Goal: Task Accomplishment & Management: Complete application form

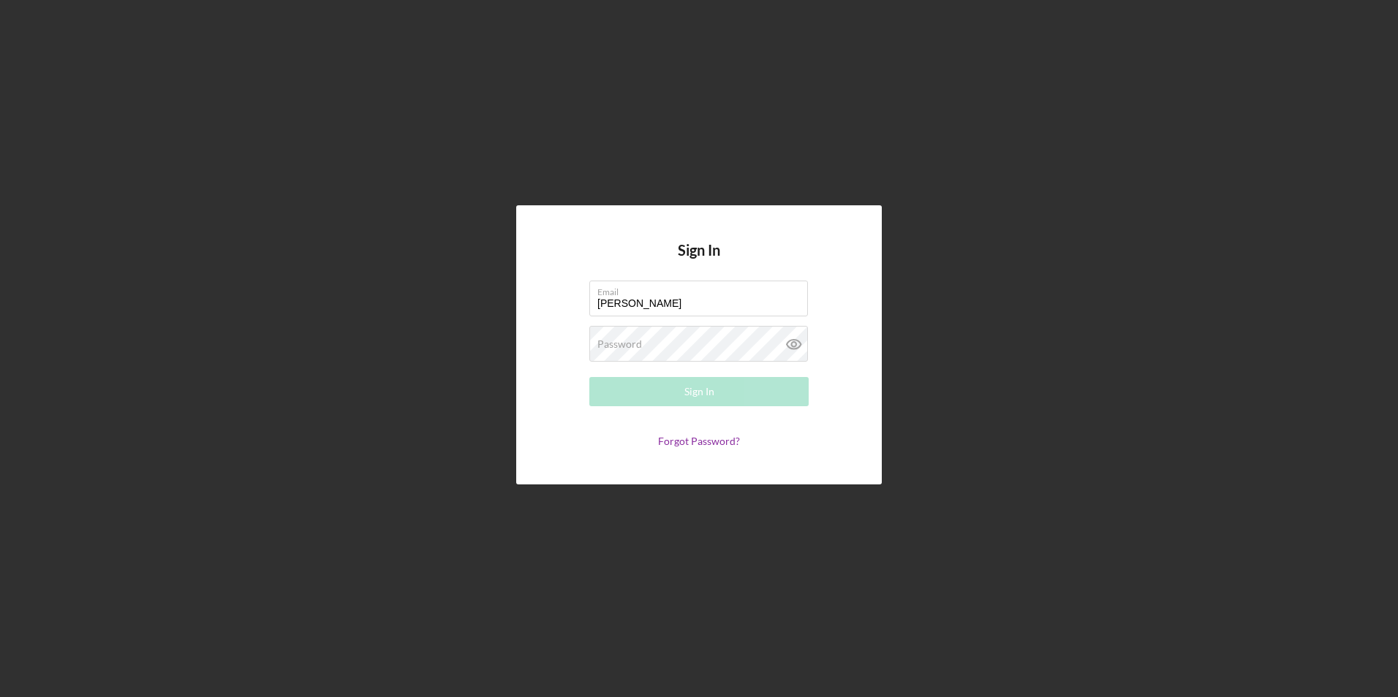
type input "[EMAIL_ADDRESS][DOMAIN_NAME]"
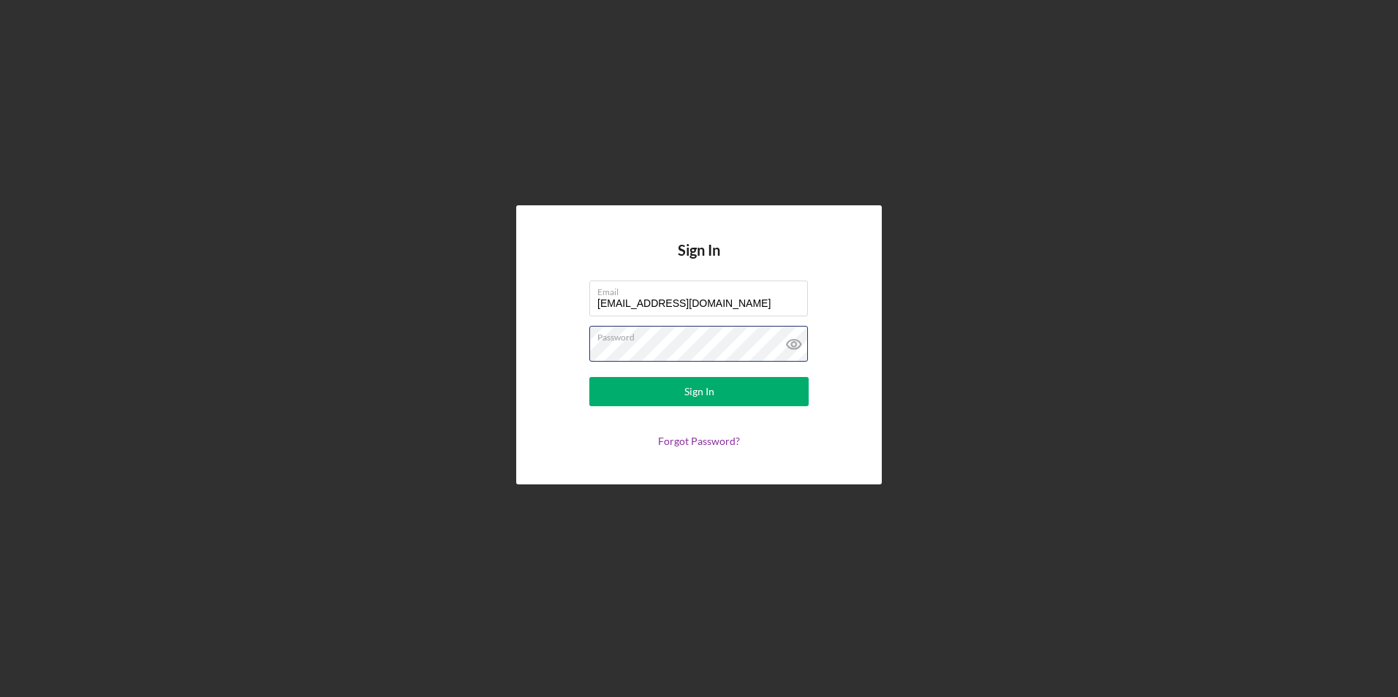
click at [589, 377] on button "Sign In" at bounding box center [698, 391] width 219 height 29
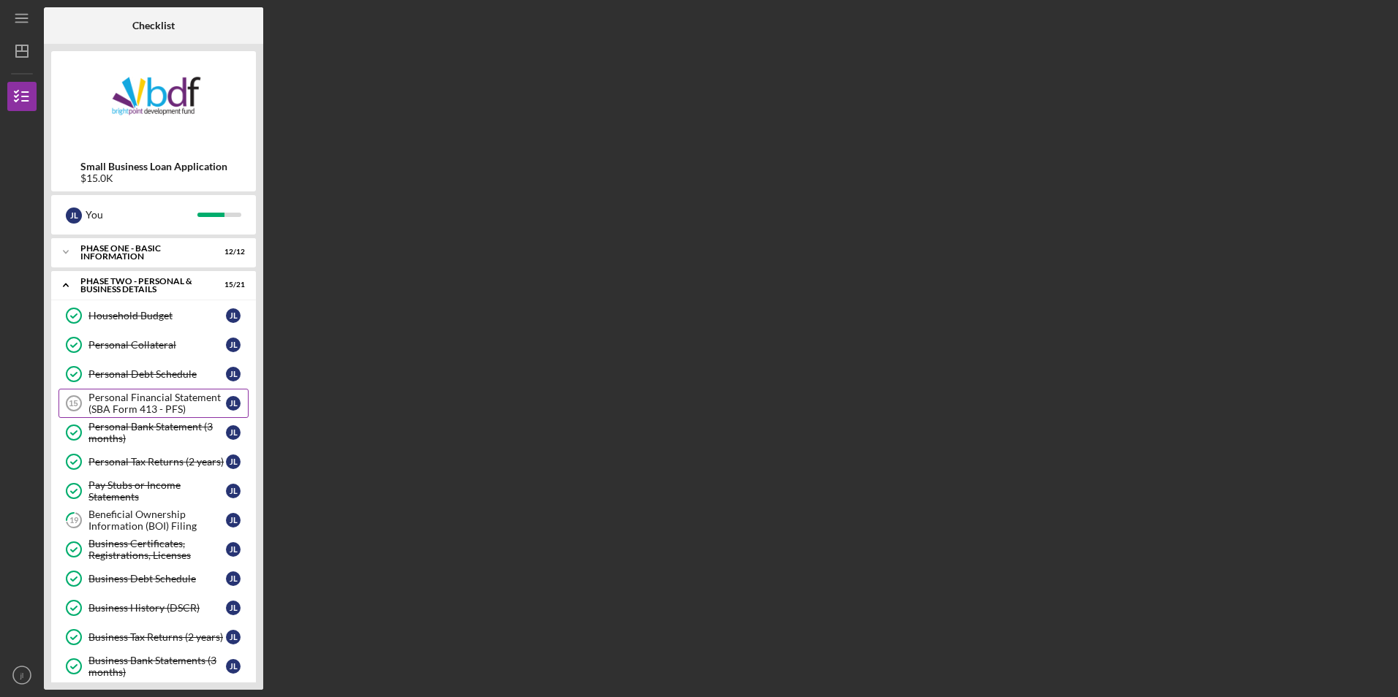
click at [139, 404] on div "Personal Financial Statement (SBA Form 413 - PFS)" at bounding box center [156, 403] width 137 height 23
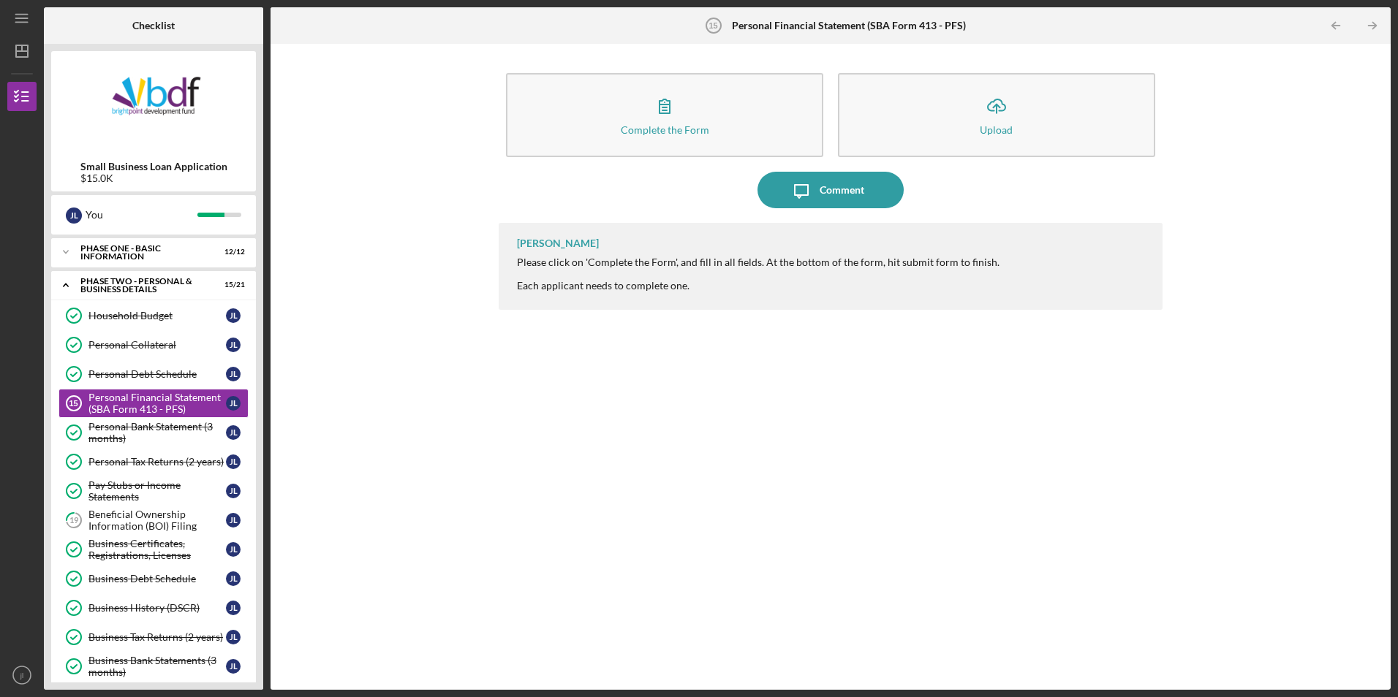
click at [0, 697] on nordpass-portal at bounding box center [0, 697] width 0 height 0
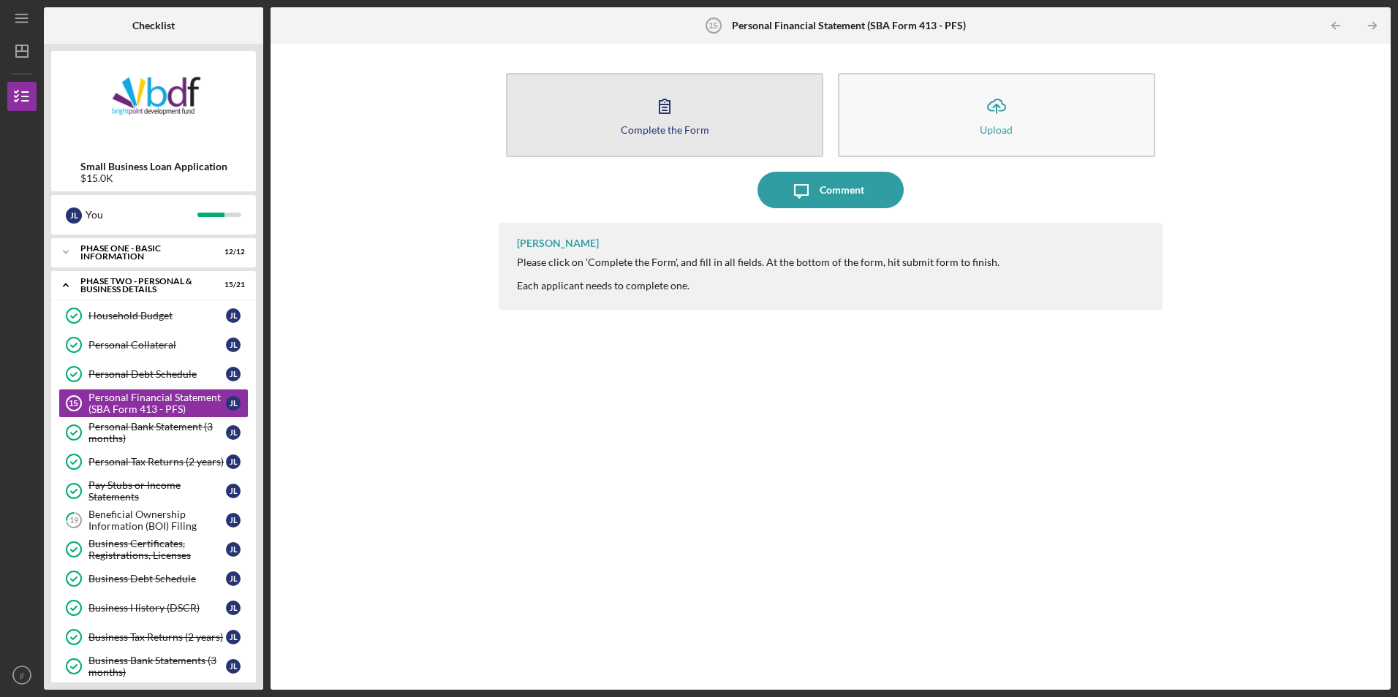
click at [665, 118] on icon "button" at bounding box center [664, 106] width 37 height 37
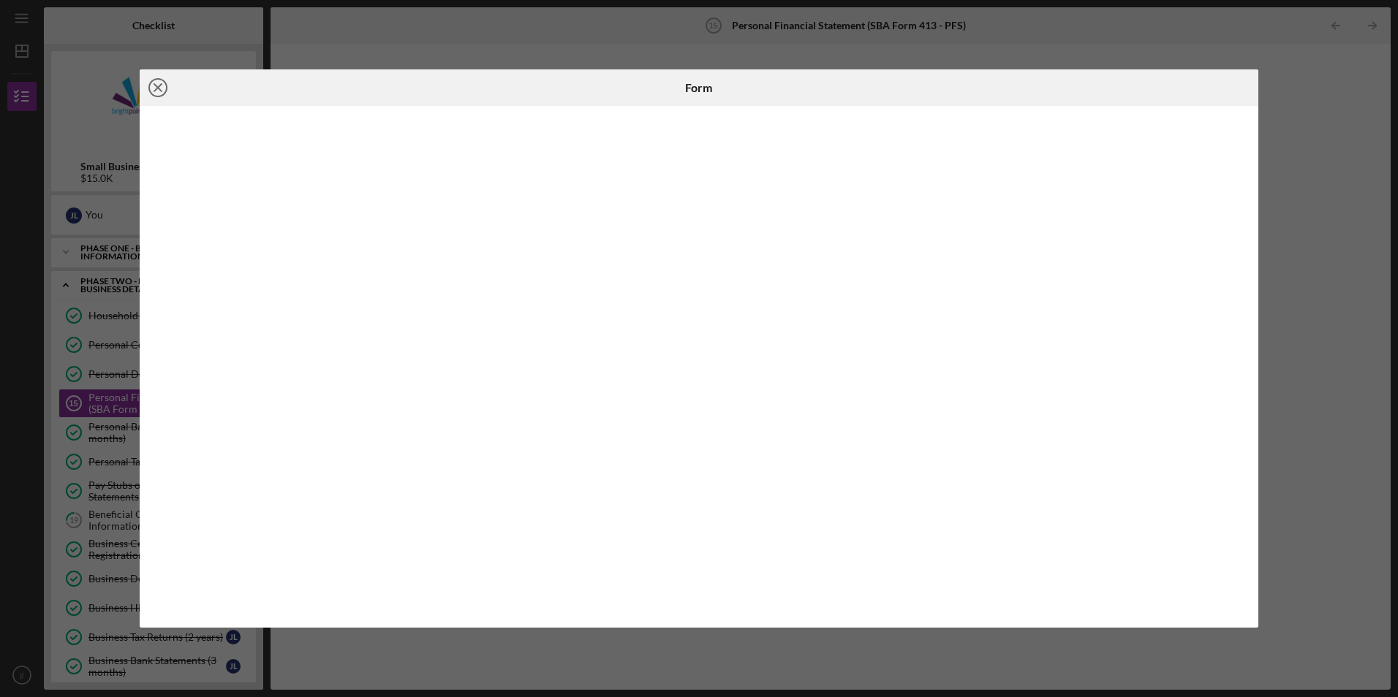
click at [144, 80] on icon "Icon/Close" at bounding box center [158, 87] width 37 height 37
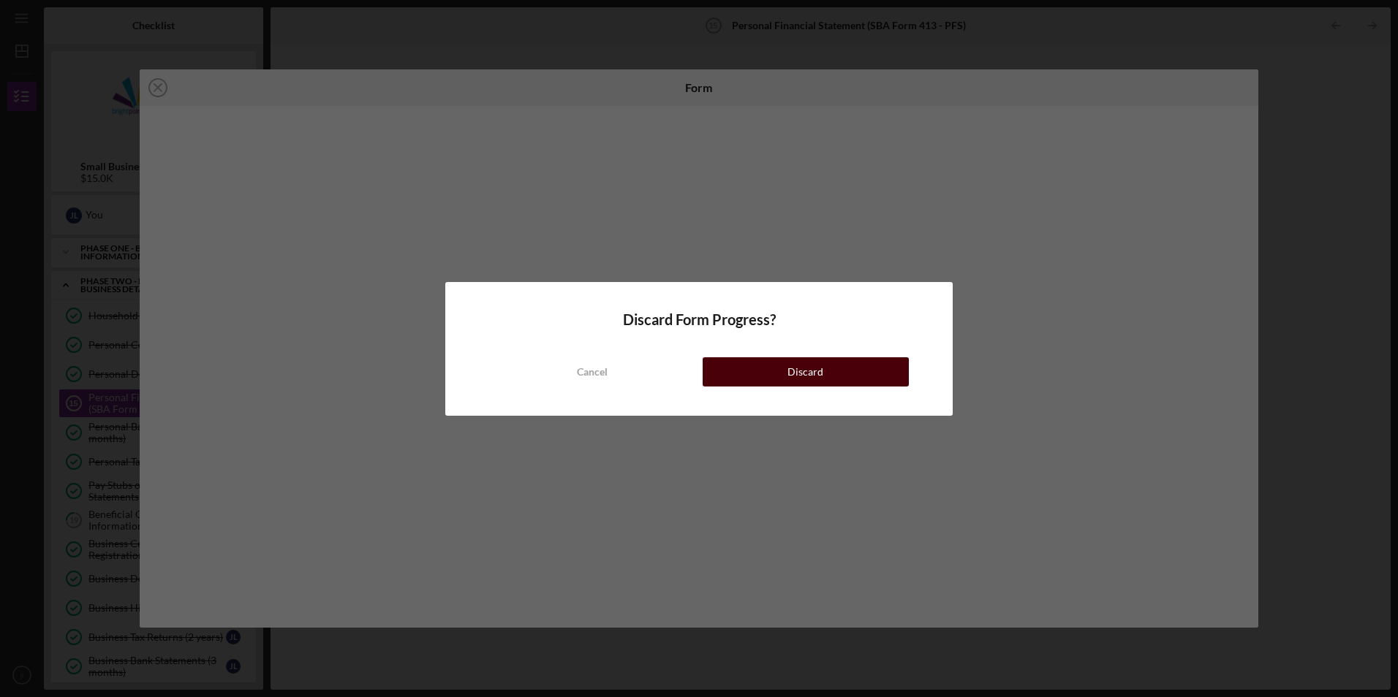
click at [743, 386] on button "Discard" at bounding box center [806, 371] width 206 height 29
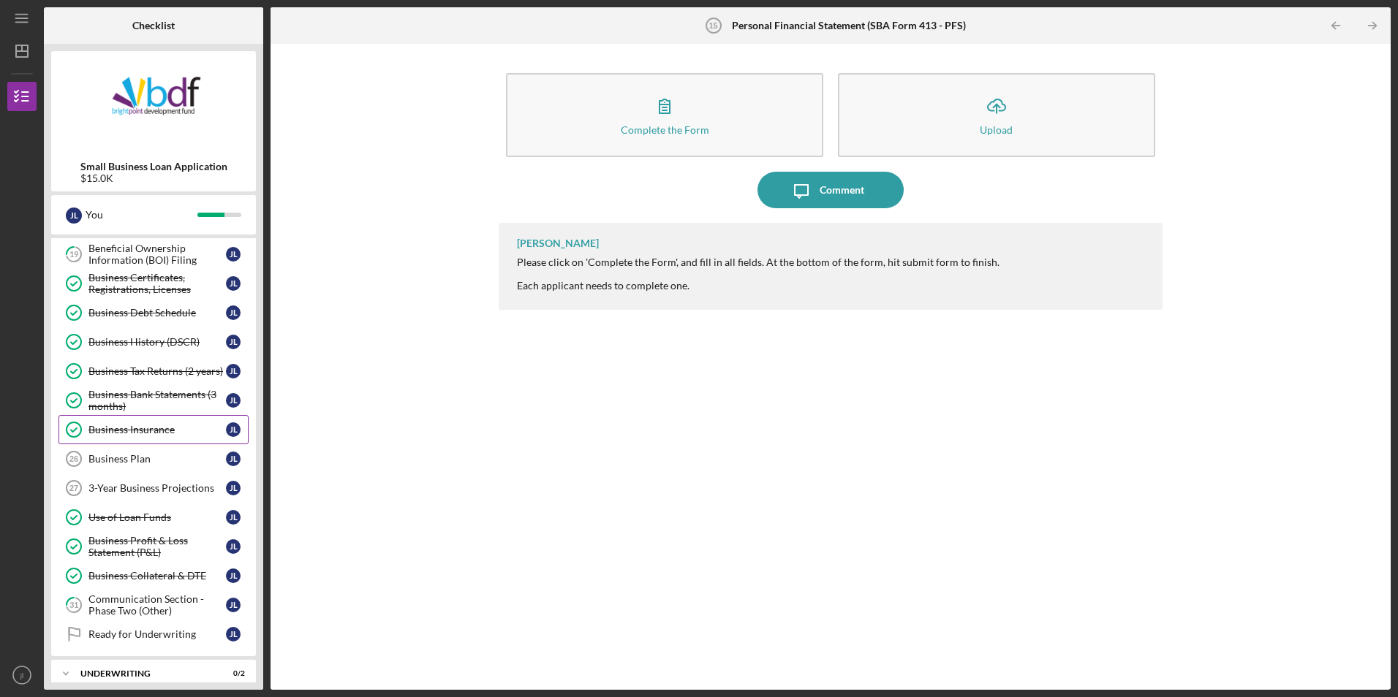
scroll to position [346, 0]
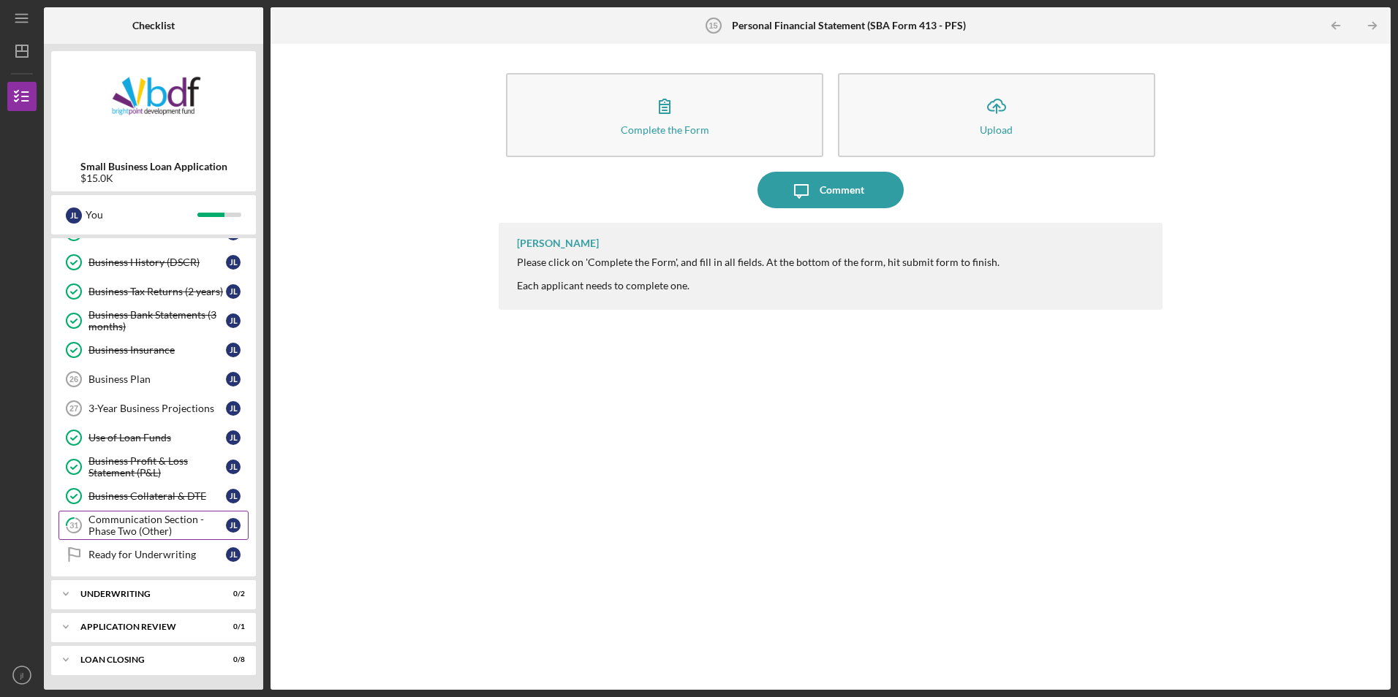
click at [159, 523] on div "Communication Section - Phase Two (Other)" at bounding box center [156, 525] width 137 height 23
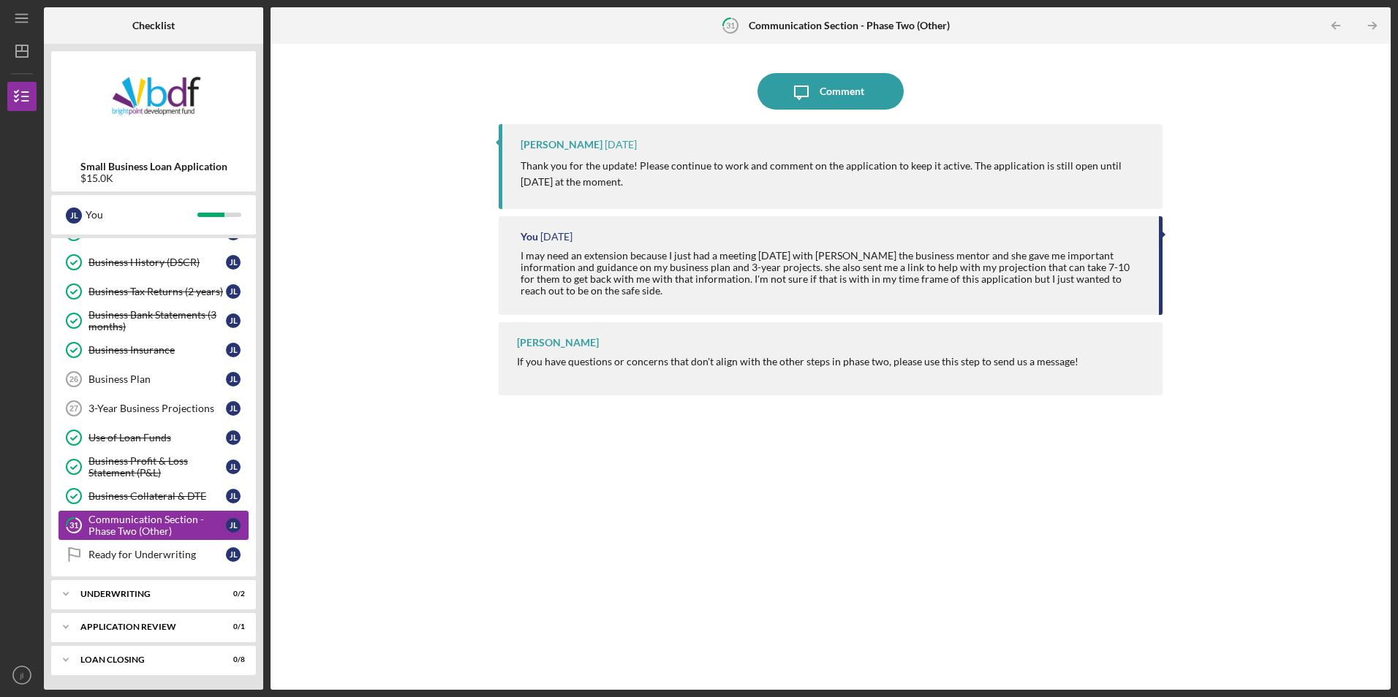
scroll to position [273, 0]
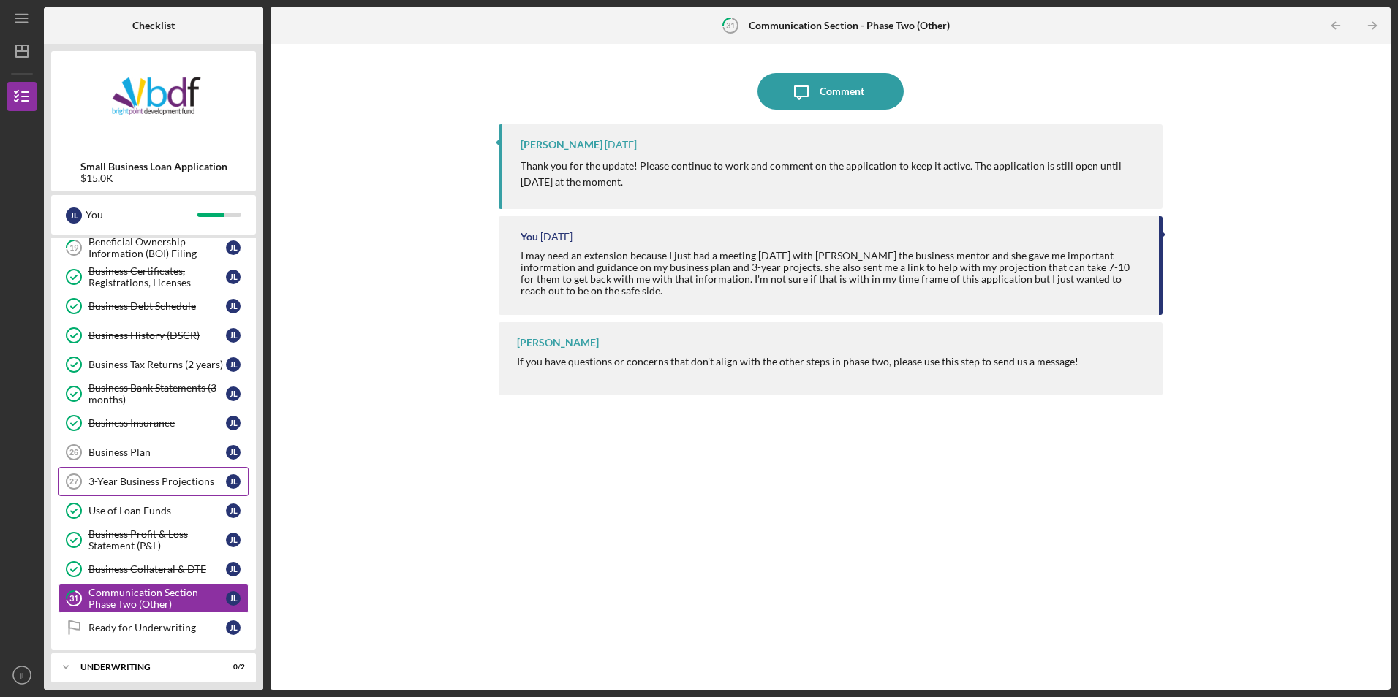
click at [167, 485] on div "3-Year Business Projections" at bounding box center [156, 482] width 137 height 12
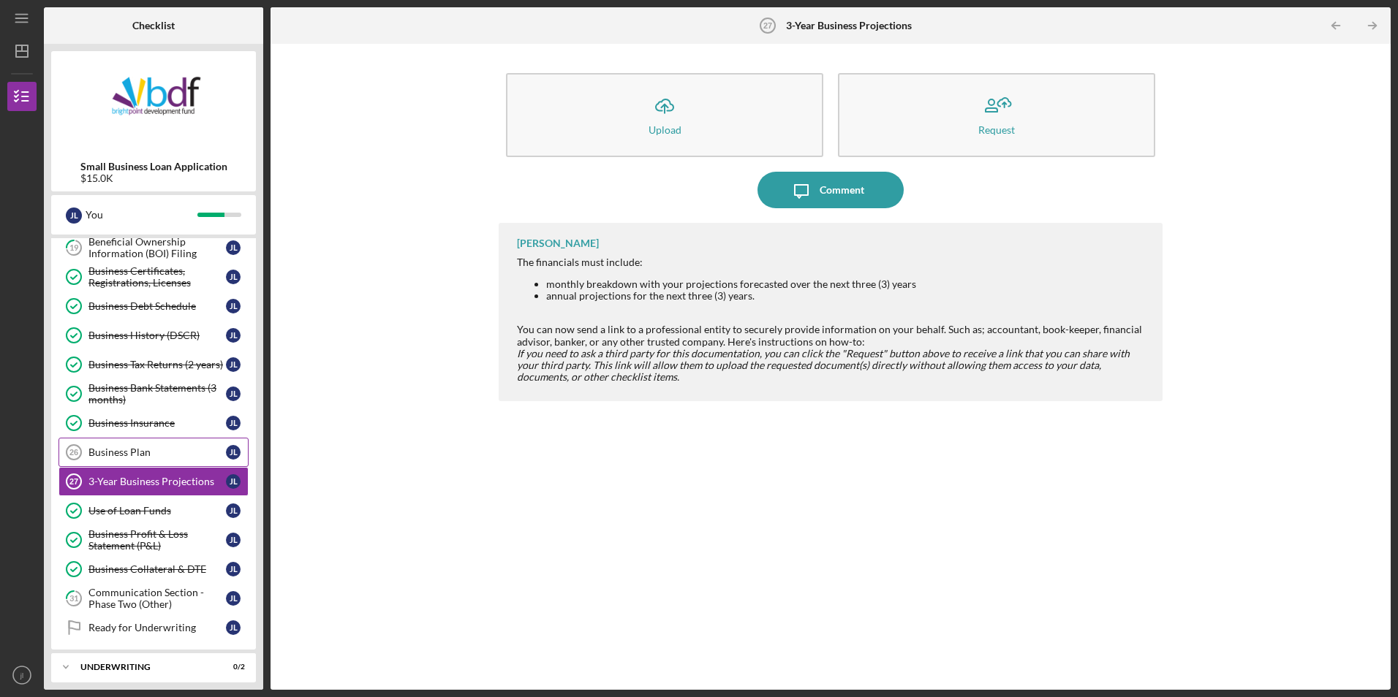
click at [152, 448] on div "Business Plan" at bounding box center [156, 453] width 137 height 12
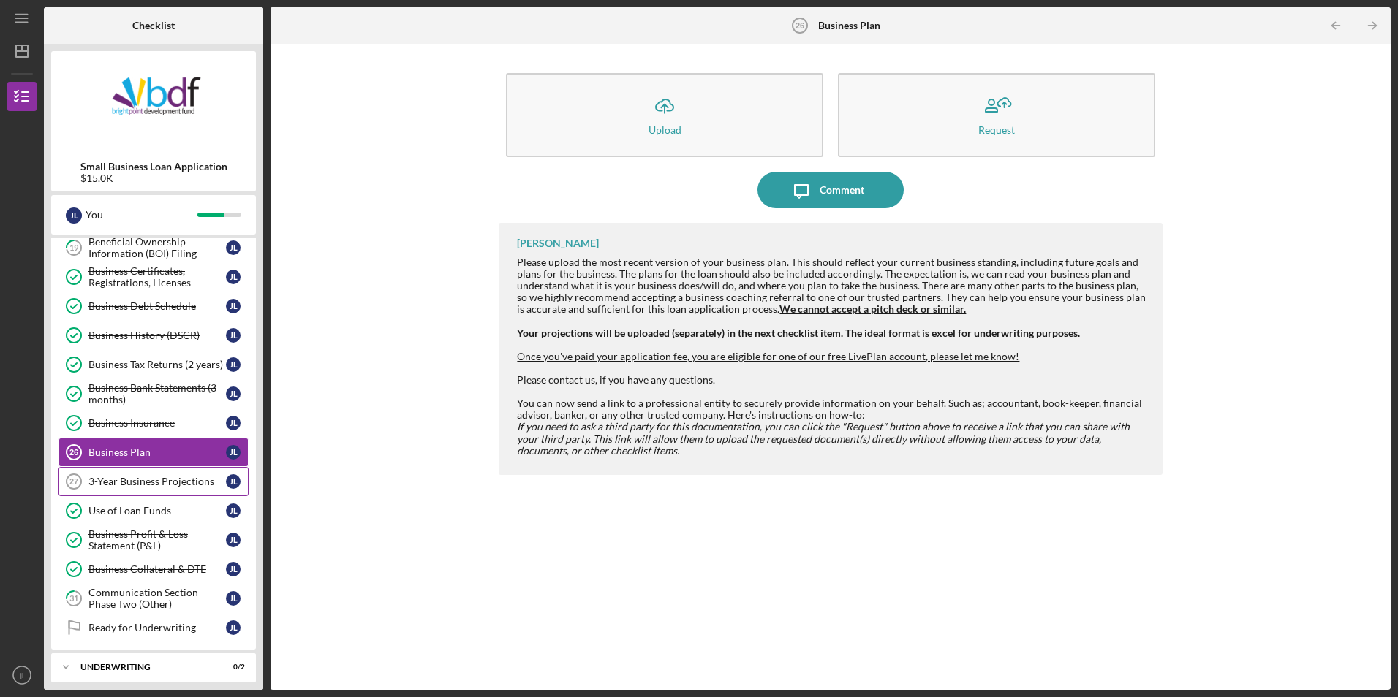
click at [162, 486] on div "3-Year Business Projections" at bounding box center [156, 482] width 137 height 12
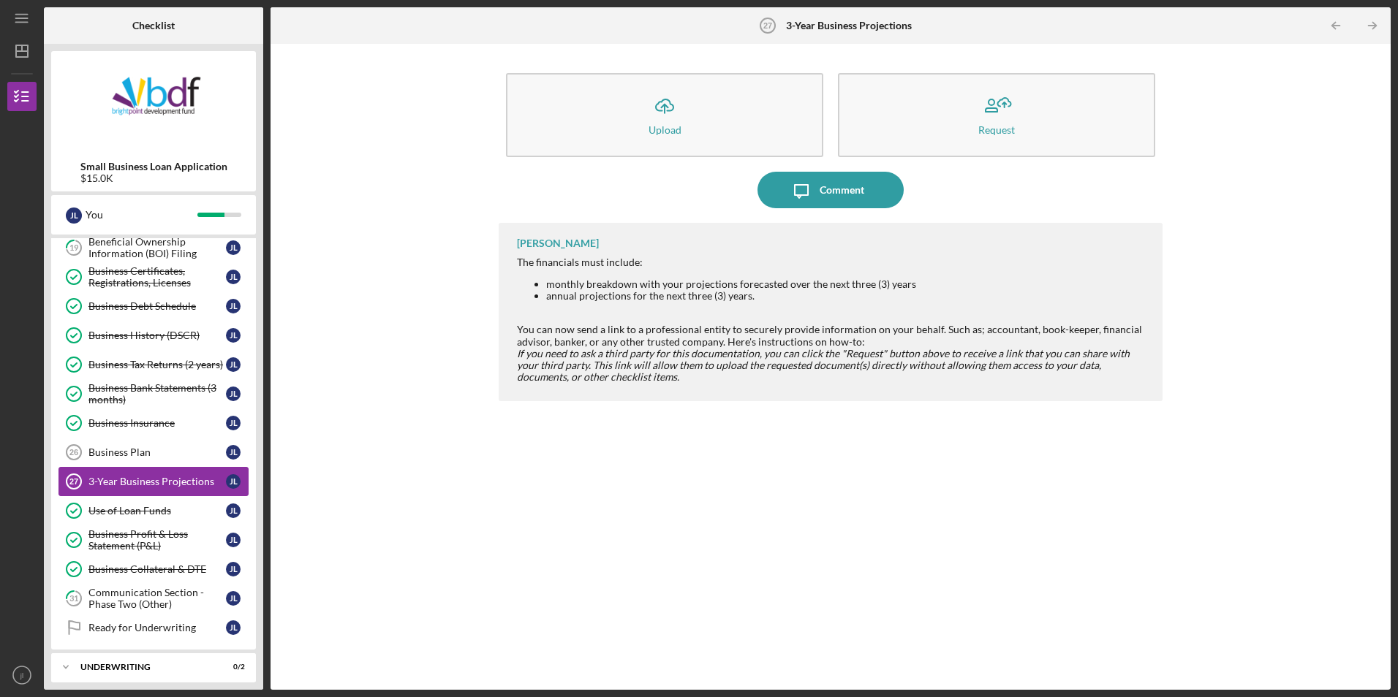
click at [161, 474] on link "3-Year Business Projections 27 3-Year Business Projections [PERSON_NAME]" at bounding box center [153, 481] width 190 height 29
click at [161, 467] on link "3-Year Business Projections 27 3-Year Business Projections [PERSON_NAME]" at bounding box center [153, 481] width 190 height 29
click at [163, 460] on link "Business Plan 26 Business Plan [PERSON_NAME]" at bounding box center [153, 452] width 190 height 29
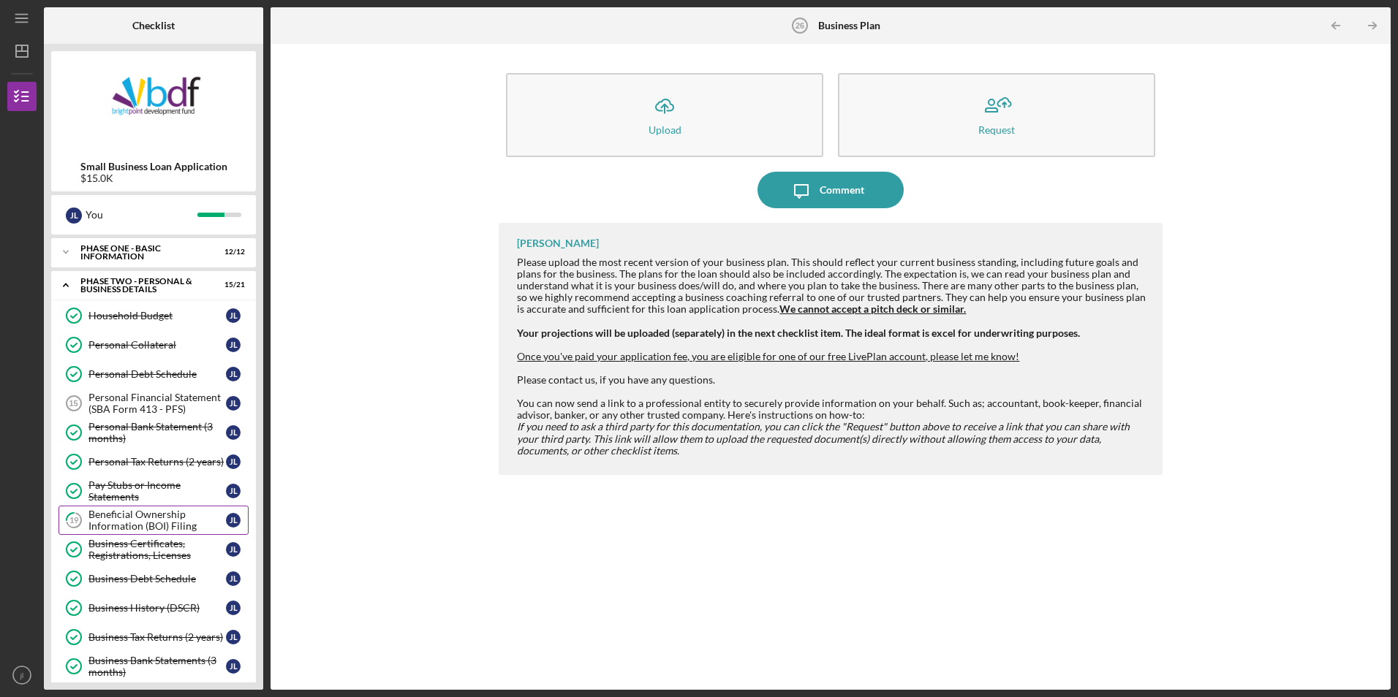
click at [161, 518] on div "Beneficial Ownership Information (BOI) Filing" at bounding box center [156, 520] width 137 height 23
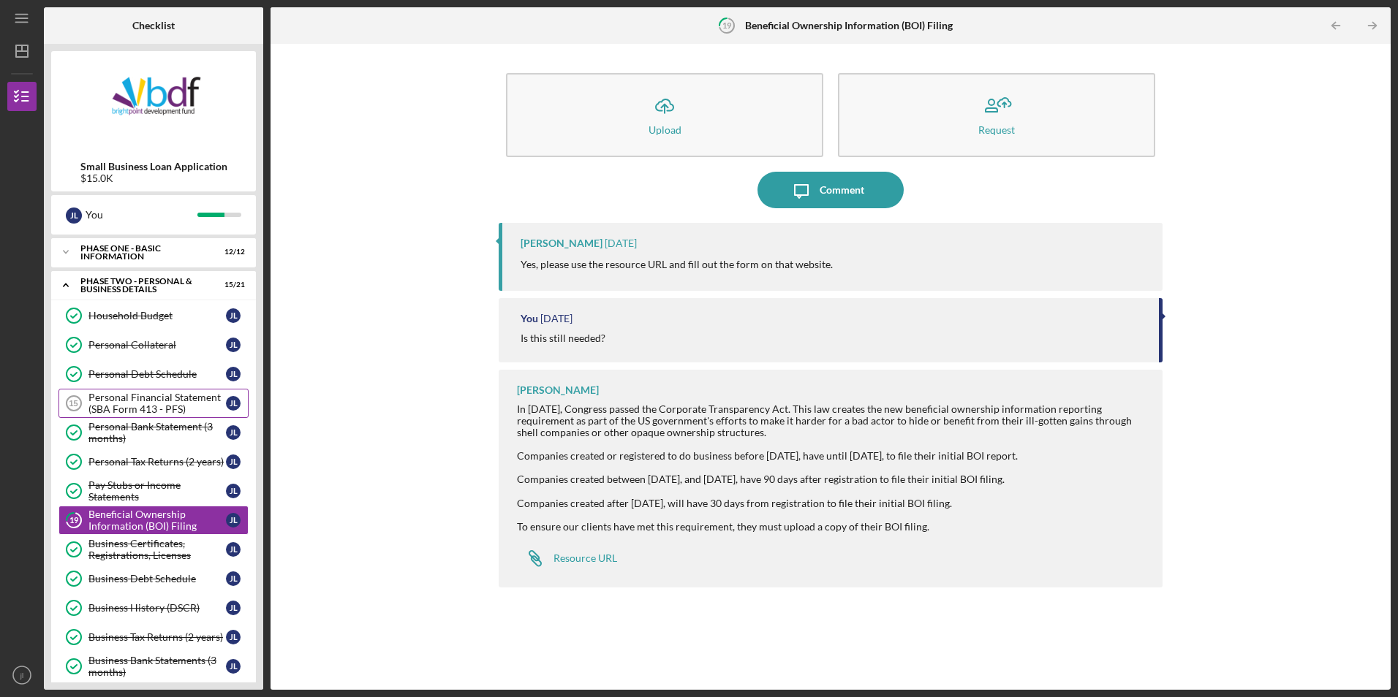
click at [150, 404] on div "Personal Financial Statement (SBA Form 413 - PFS)" at bounding box center [156, 403] width 137 height 23
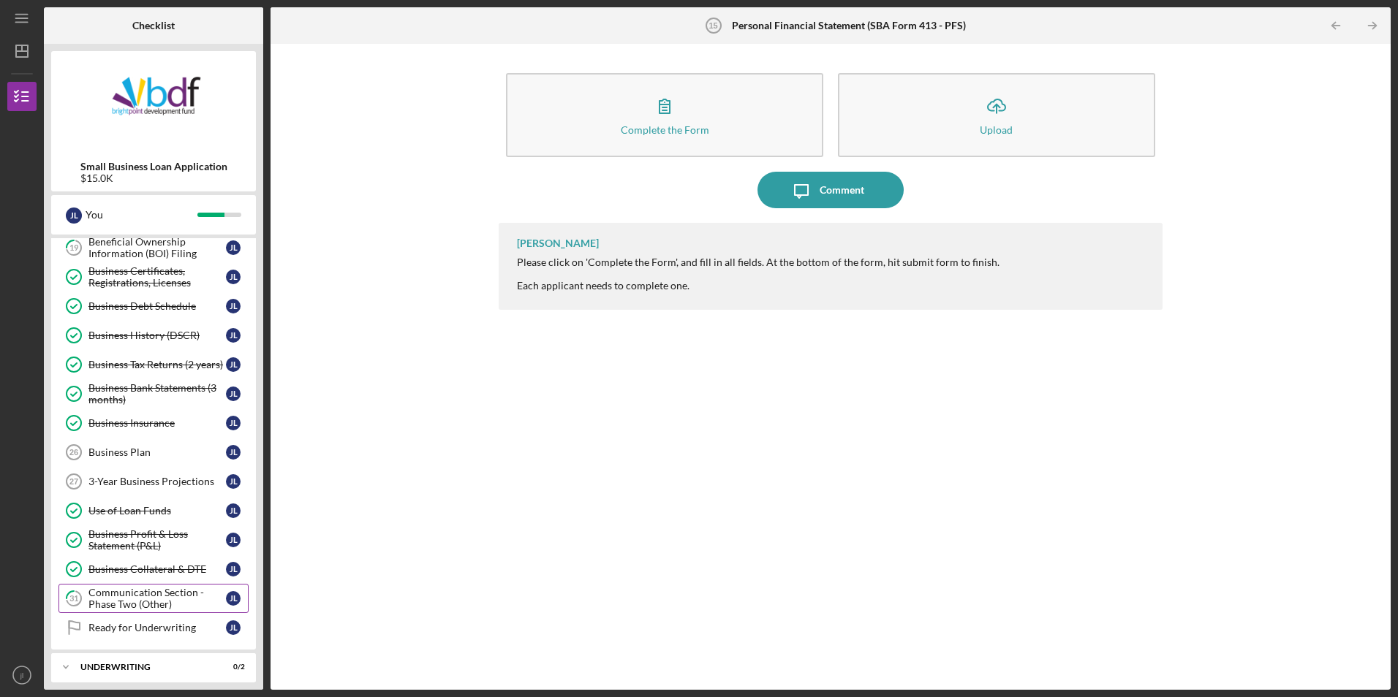
scroll to position [346, 0]
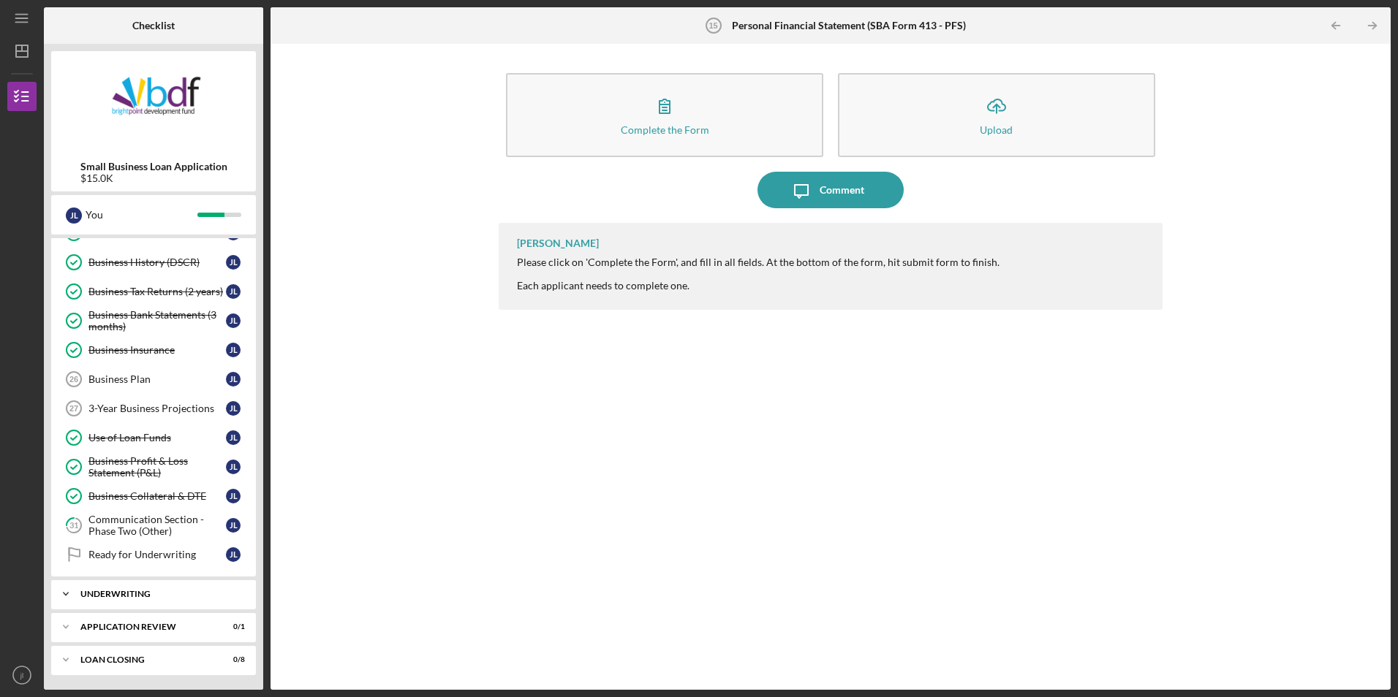
click at [154, 589] on div "Icon/Expander Underwriting 0 / 2" at bounding box center [153, 594] width 205 height 29
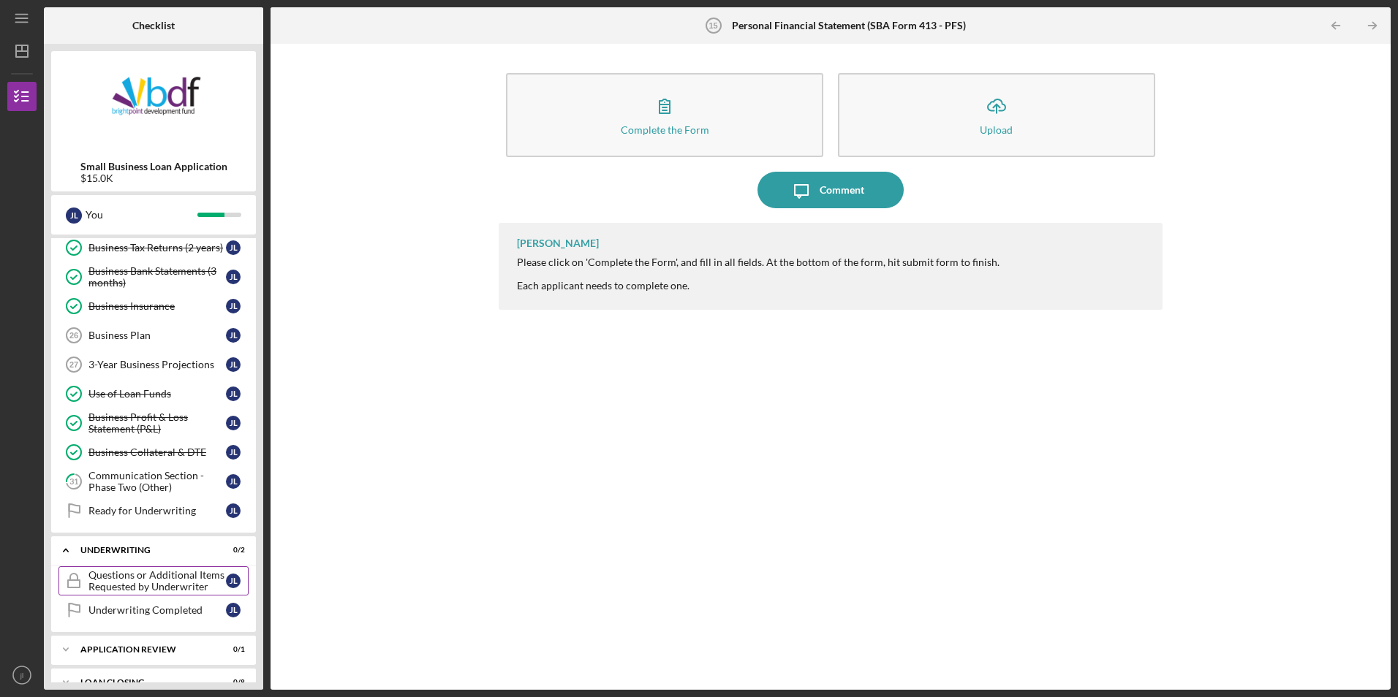
scroll to position [412, 0]
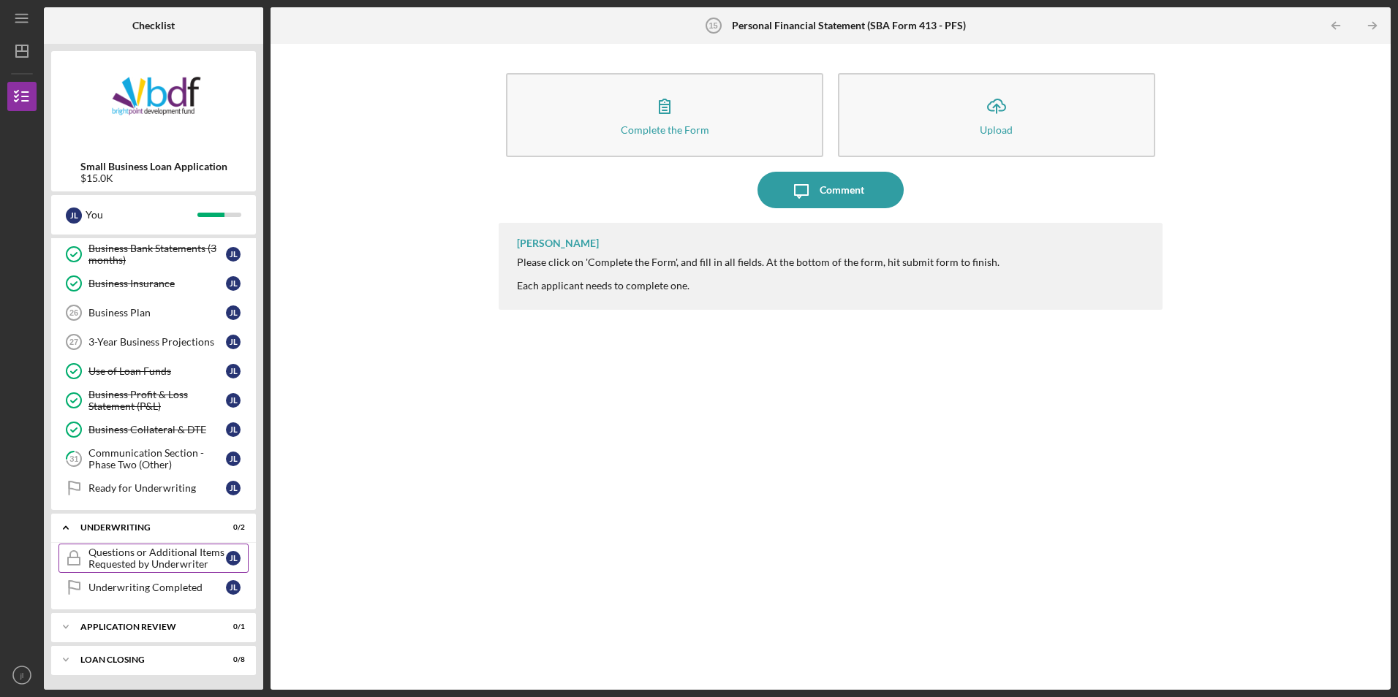
click at [171, 560] on div "Questions or Additional Items Requested by Underwriter" at bounding box center [156, 558] width 137 height 23
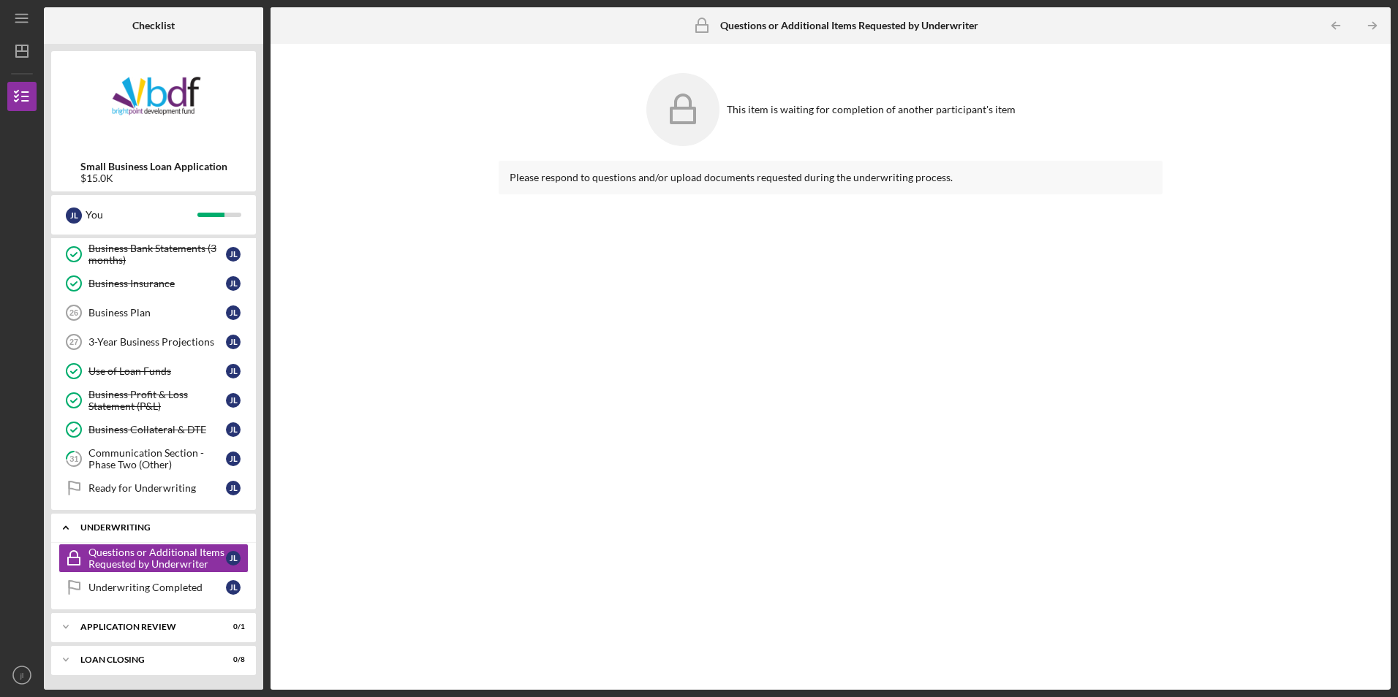
click at [118, 534] on div "Icon/Expander Underwriting 0 / 2" at bounding box center [153, 528] width 205 height 30
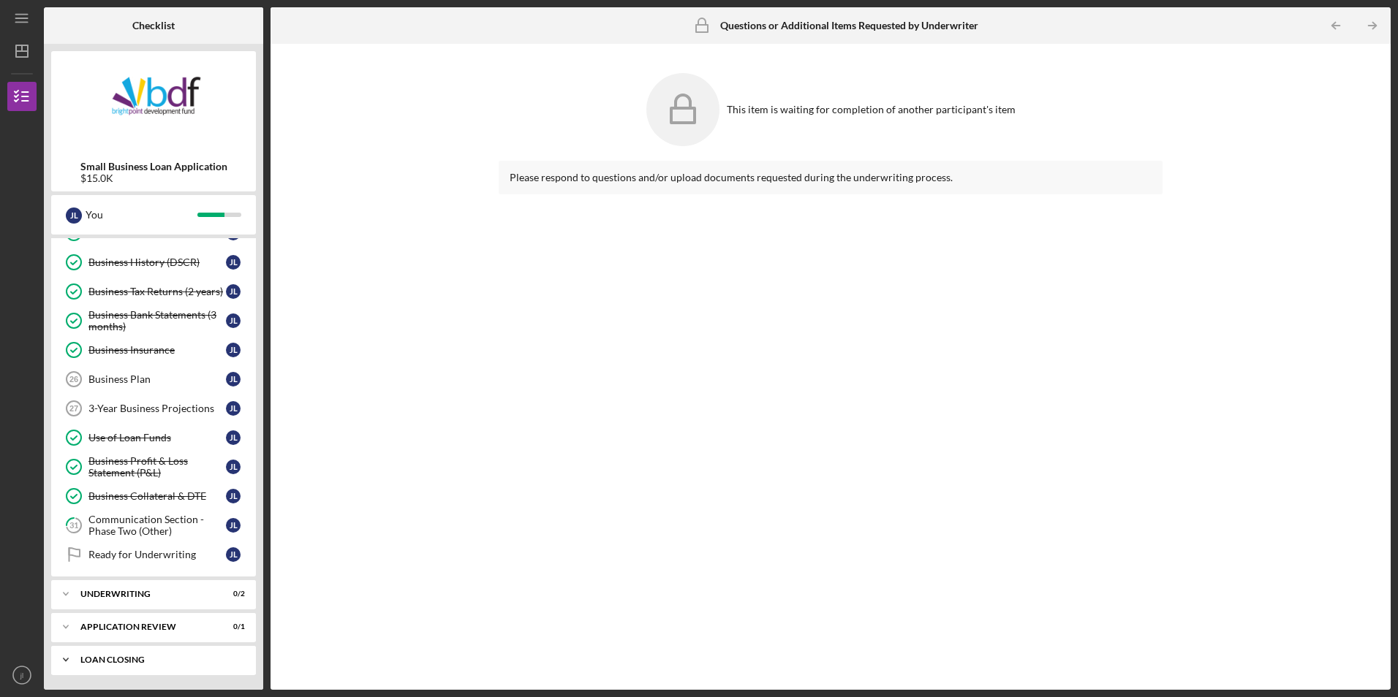
click at [112, 667] on div "Icon/Expander Loan Closing 0 / 8" at bounding box center [153, 660] width 205 height 29
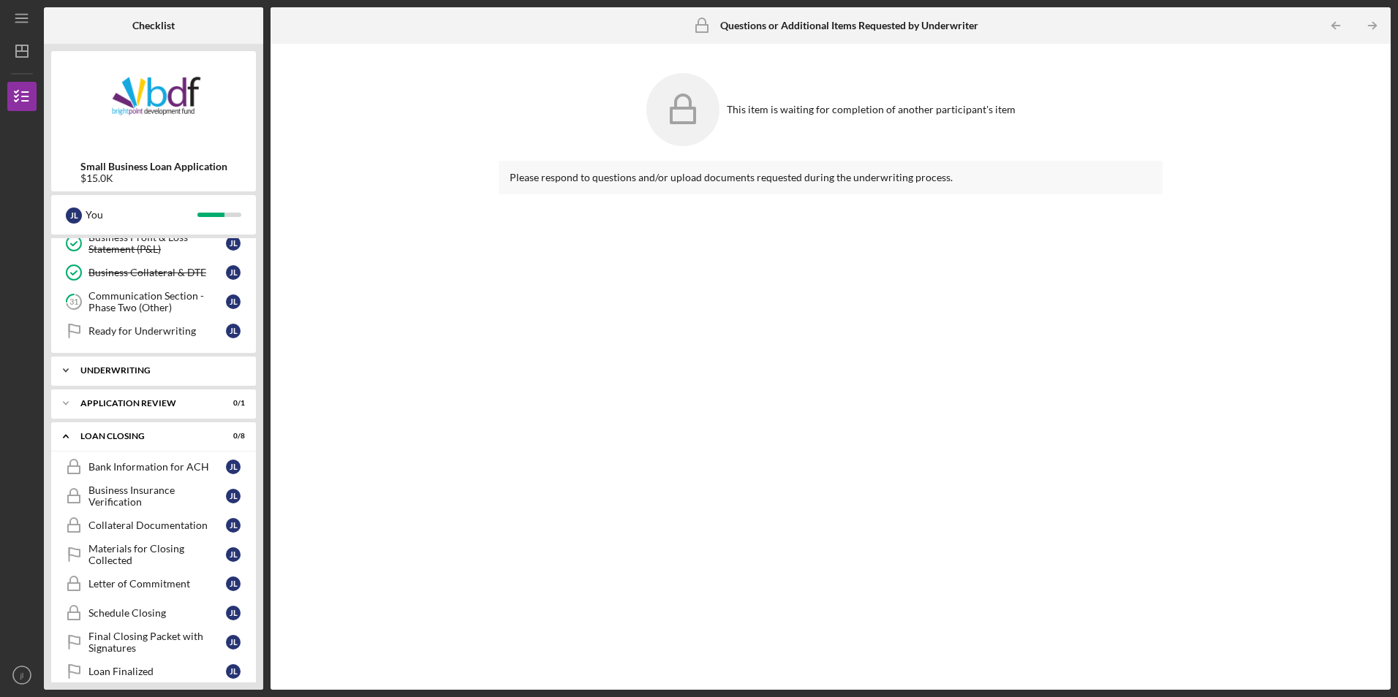
scroll to position [588, 0]
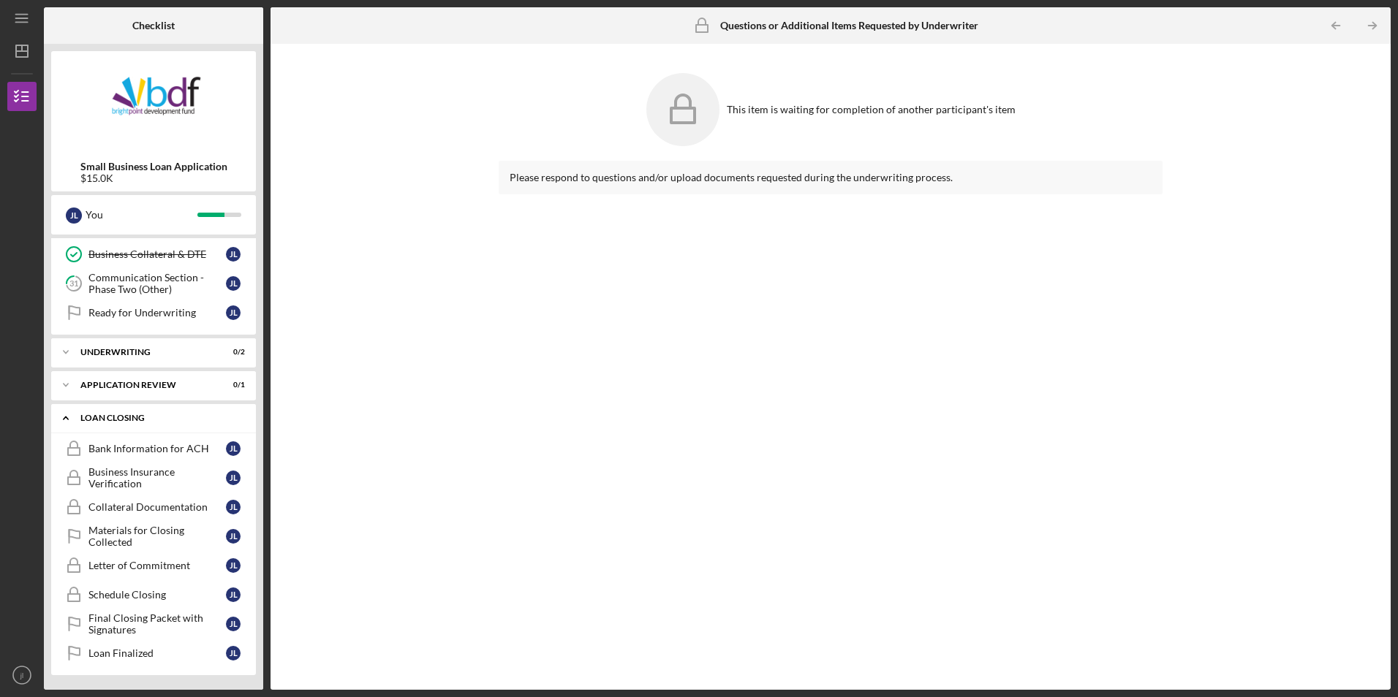
click at [129, 416] on div "Loan Closing" at bounding box center [158, 418] width 157 height 9
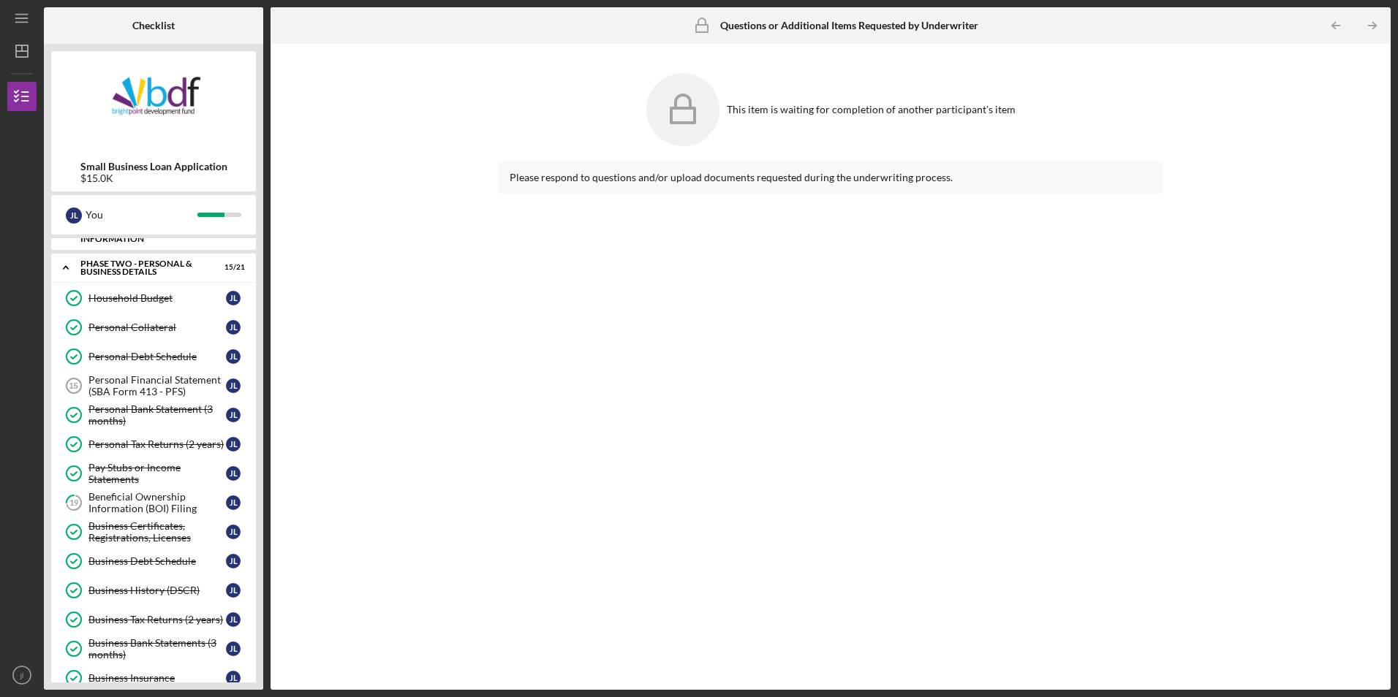
scroll to position [0, 0]
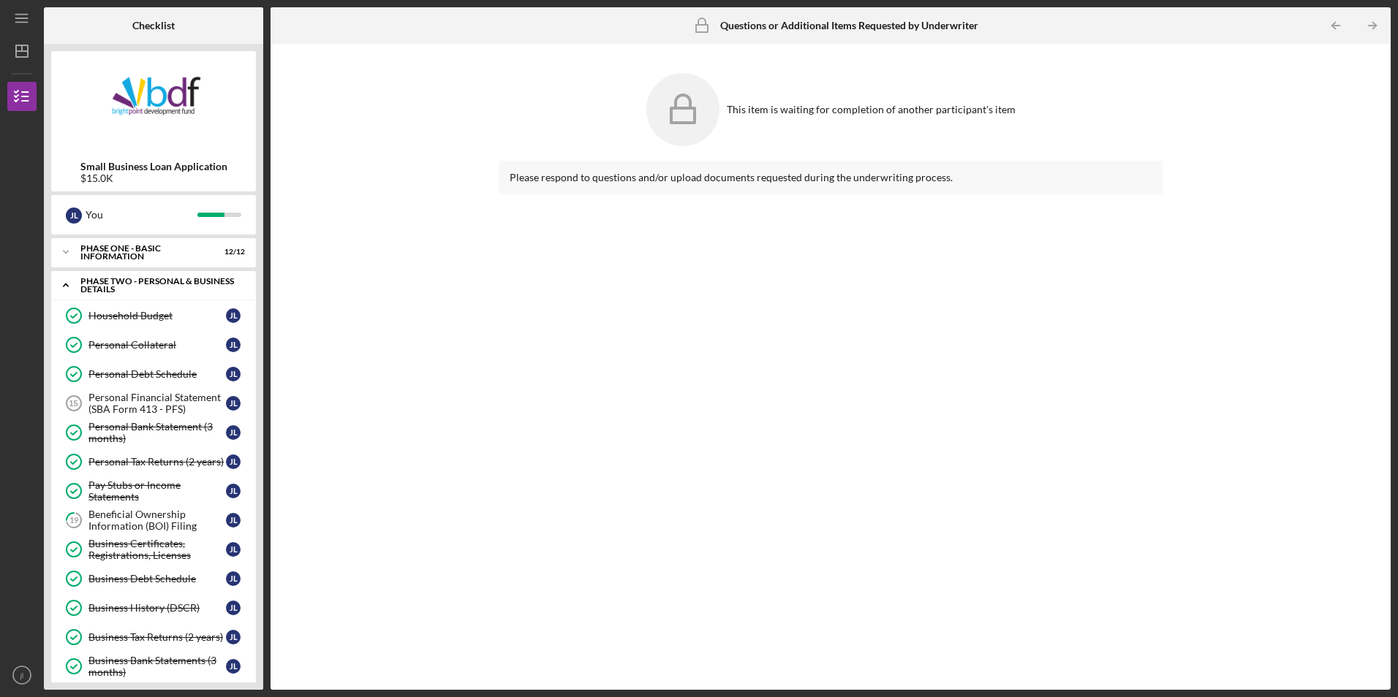
click at [140, 292] on div "PHASE TWO - PERSONAL & BUSINESS DETAILS" at bounding box center [158, 285] width 157 height 17
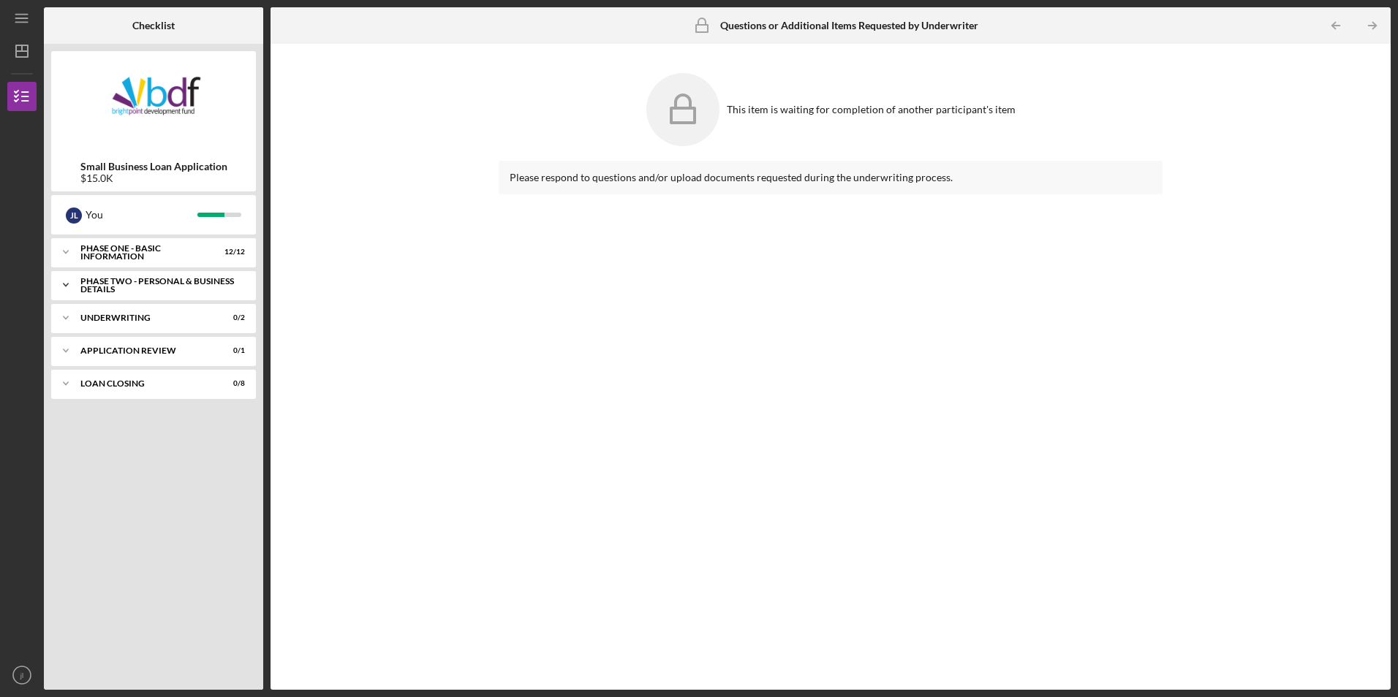
click at [203, 283] on div "PHASE TWO - PERSONAL & BUSINESS DETAILS" at bounding box center [158, 285] width 157 height 17
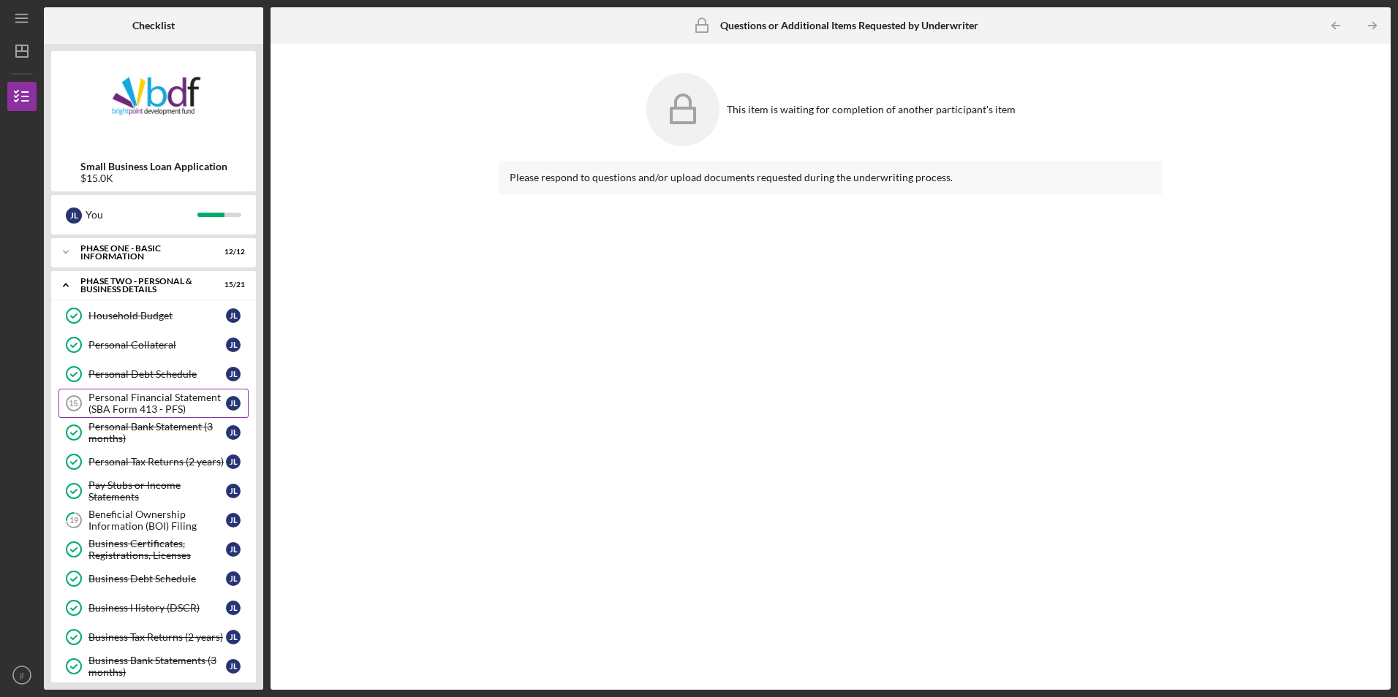
click at [163, 406] on div "Personal Financial Statement (SBA Form 413 - PFS)" at bounding box center [156, 403] width 137 height 23
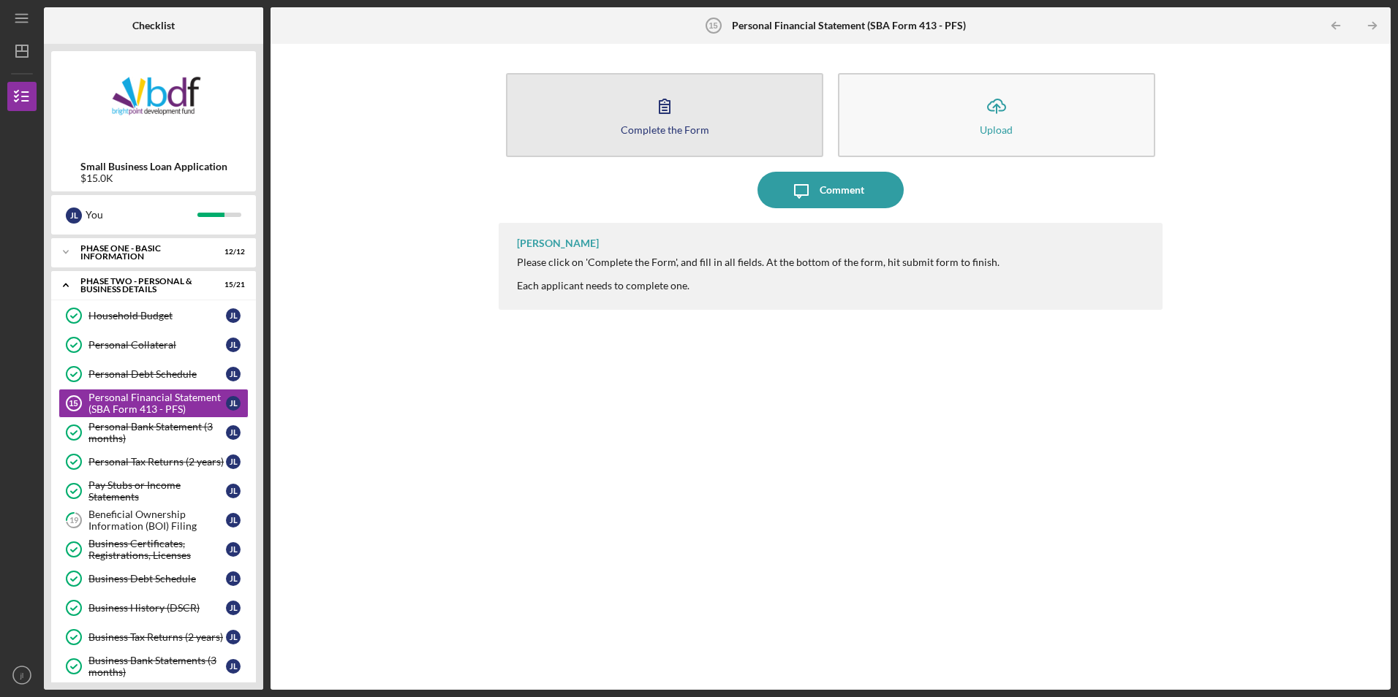
click at [584, 132] on button "Complete the Form Form" at bounding box center [664, 115] width 317 height 84
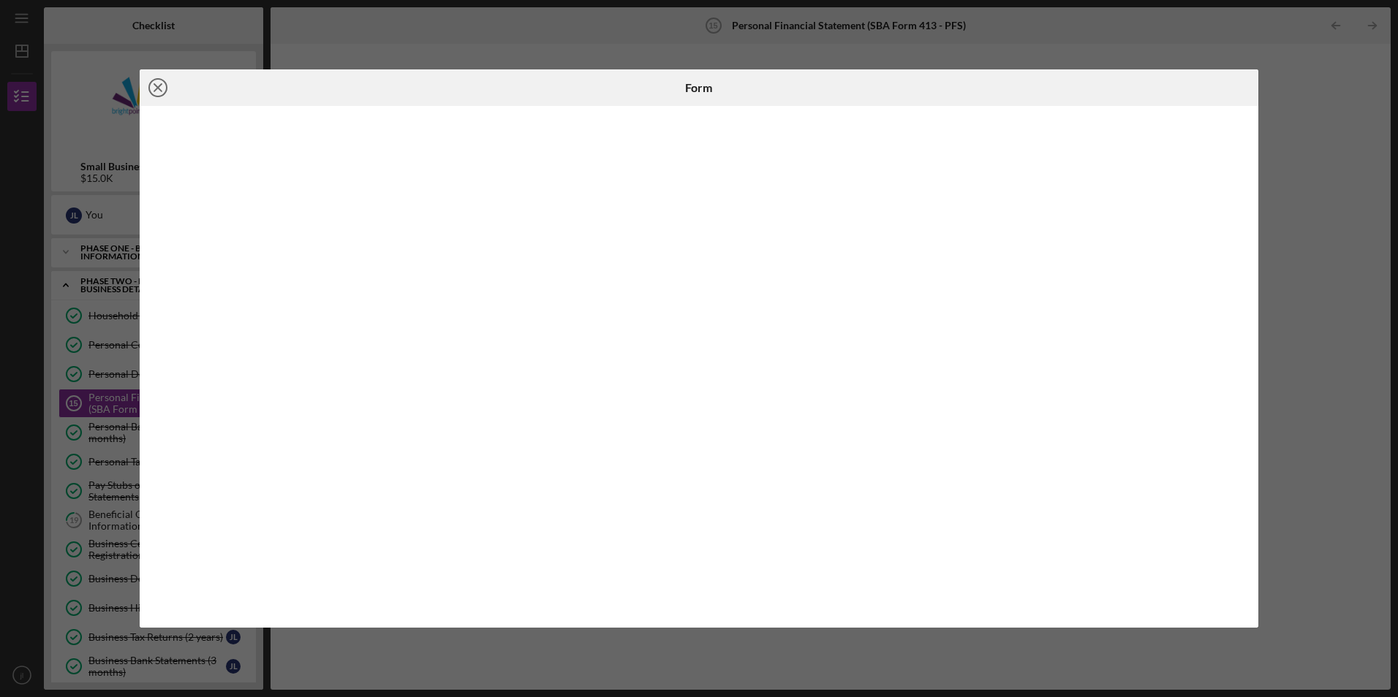
click at [155, 86] on icon "Icon/Close" at bounding box center [158, 87] width 37 height 37
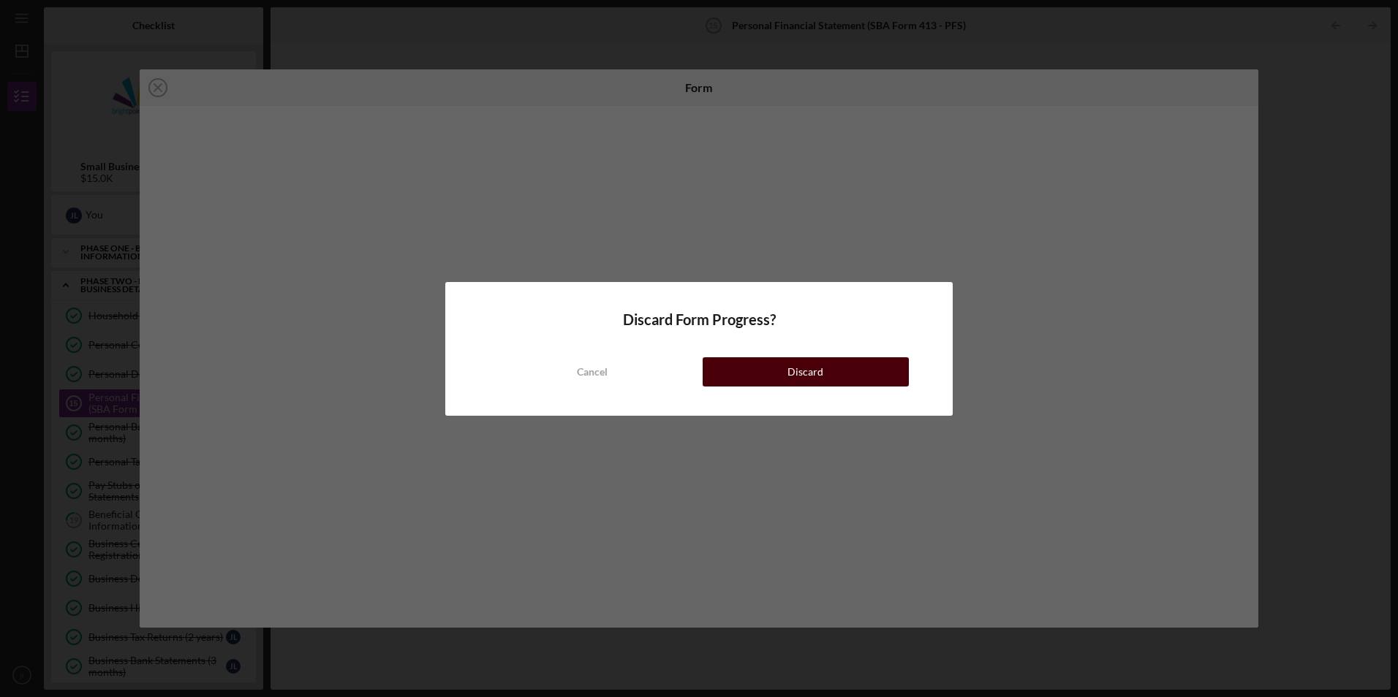
click at [767, 375] on button "Discard" at bounding box center [806, 371] width 206 height 29
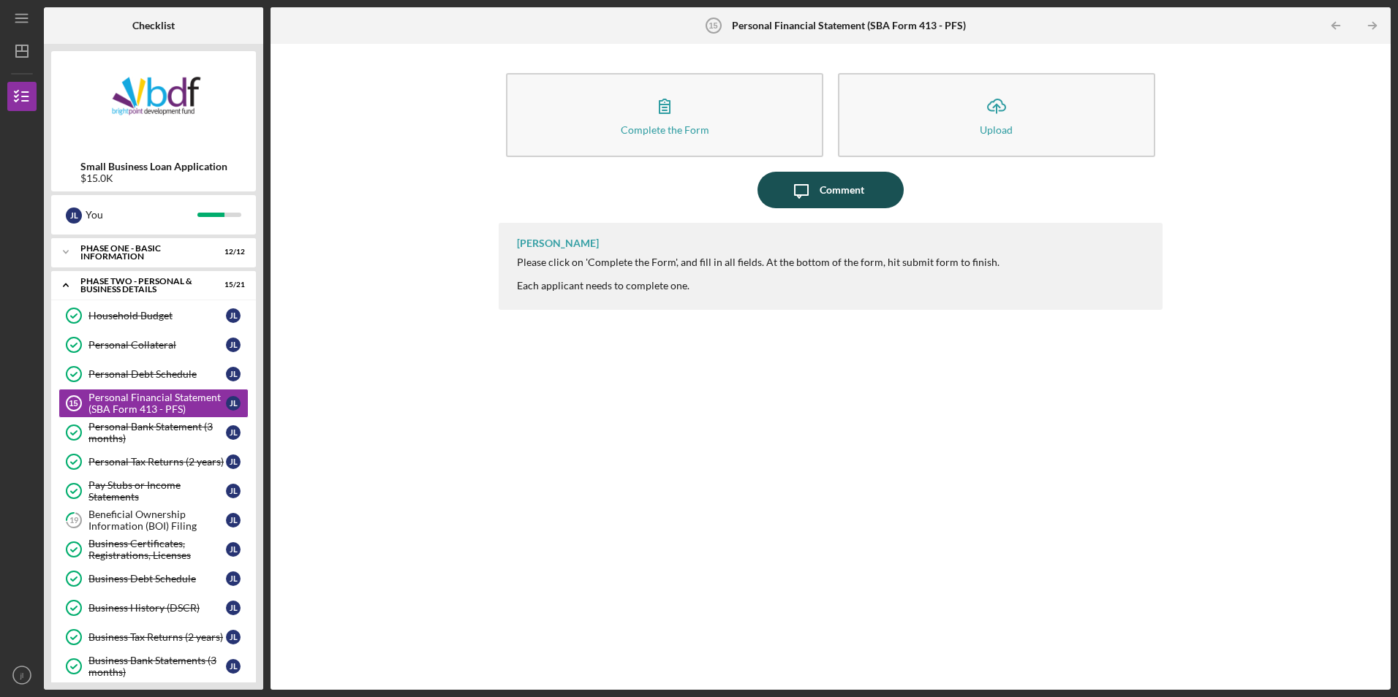
click at [809, 201] on icon "Icon/Message" at bounding box center [801, 190] width 37 height 37
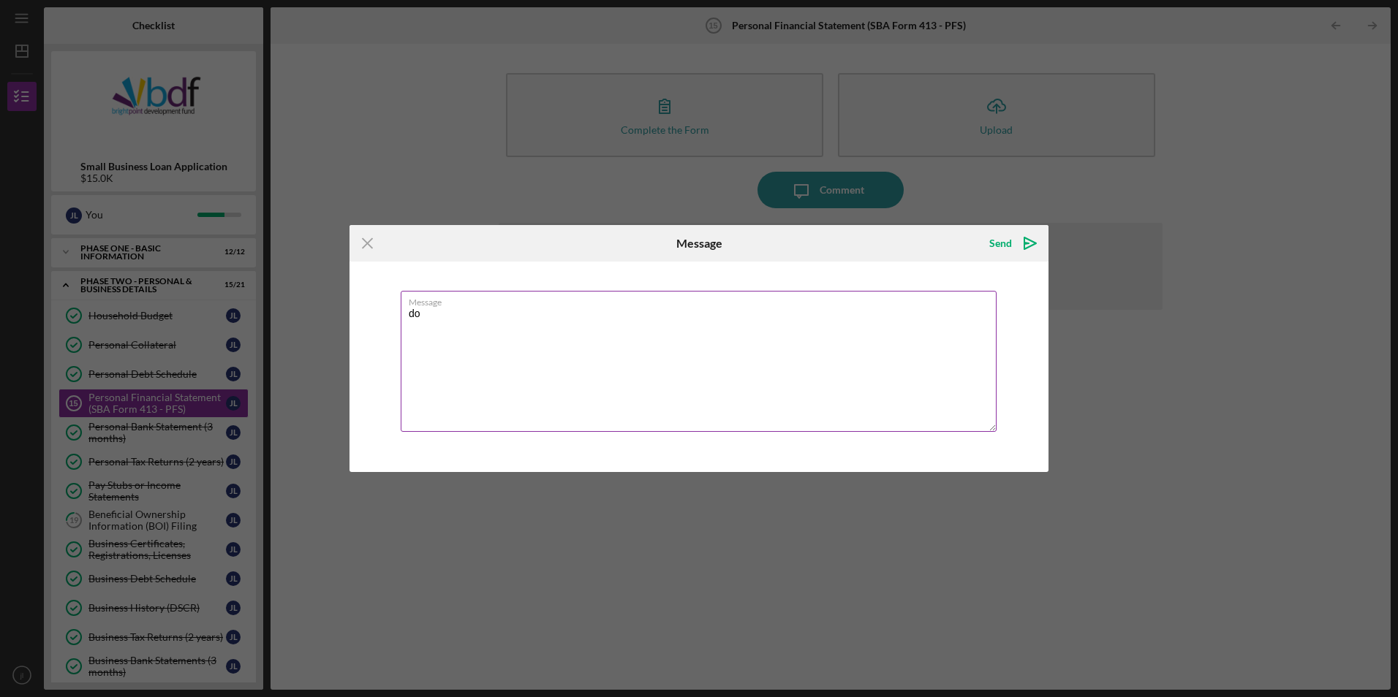
type textarea "d"
click at [412, 313] on textarea "for the areas that dont apply to me, do i leave them blank or put 0 and n/a." at bounding box center [699, 361] width 596 height 141
type textarea "For the areas that dont apply to me, do i leave them blank or put 0 and n/a."
click at [1015, 243] on icon "Icon/icon-invite-send" at bounding box center [1030, 243] width 37 height 37
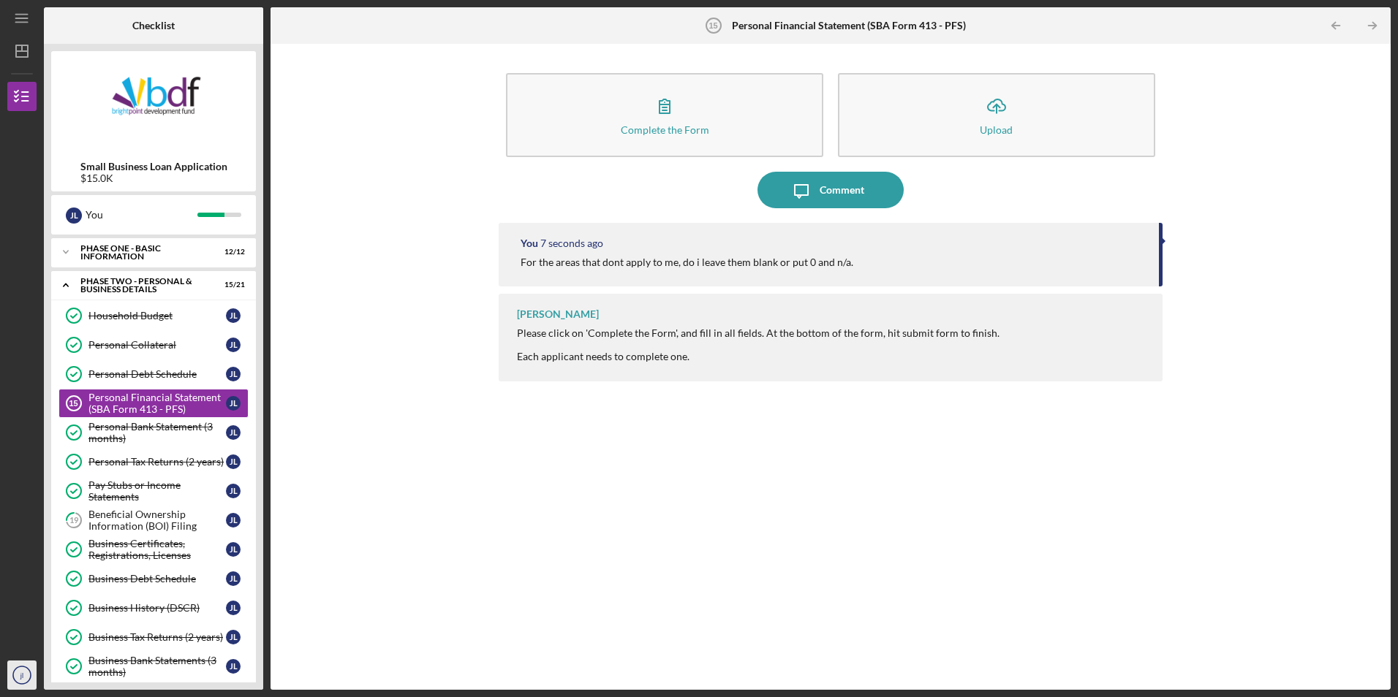
click at [21, 673] on text "jl" at bounding box center [22, 676] width 4 height 8
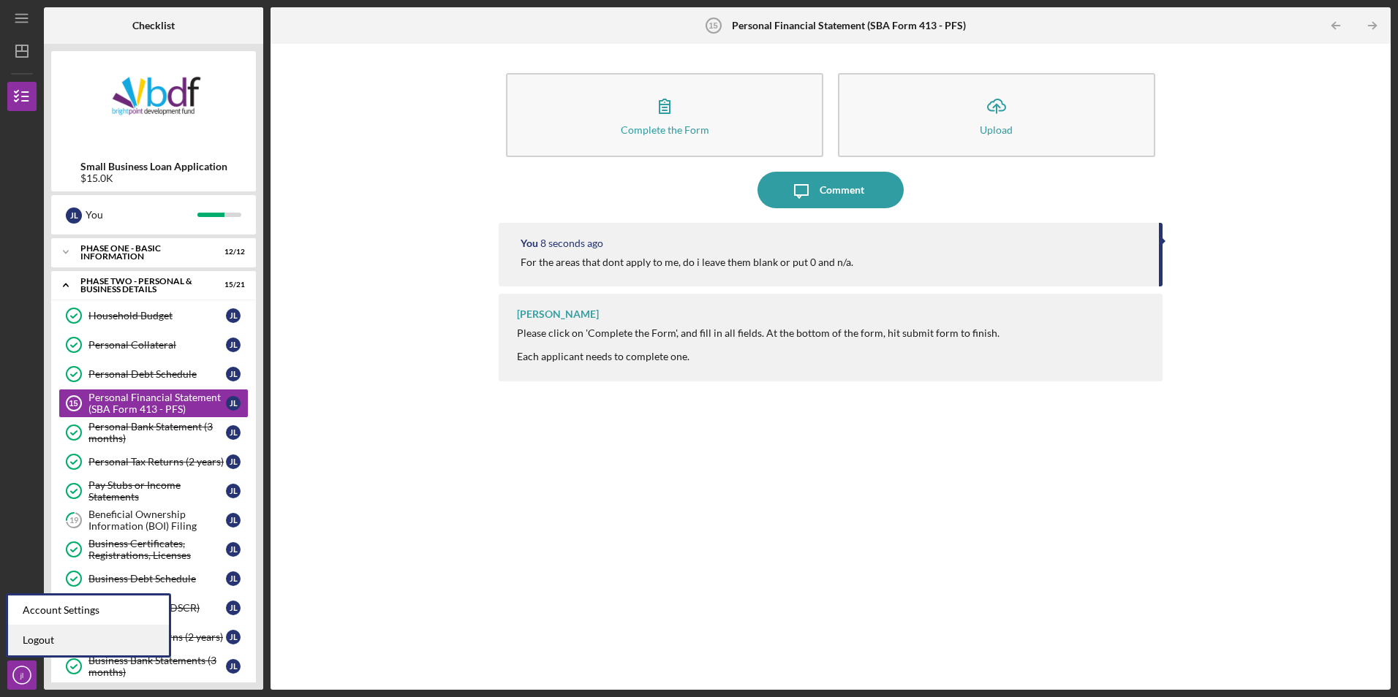
click at [88, 643] on link "Logout" at bounding box center [88, 641] width 161 height 30
